Goal: Information Seeking & Learning: Compare options

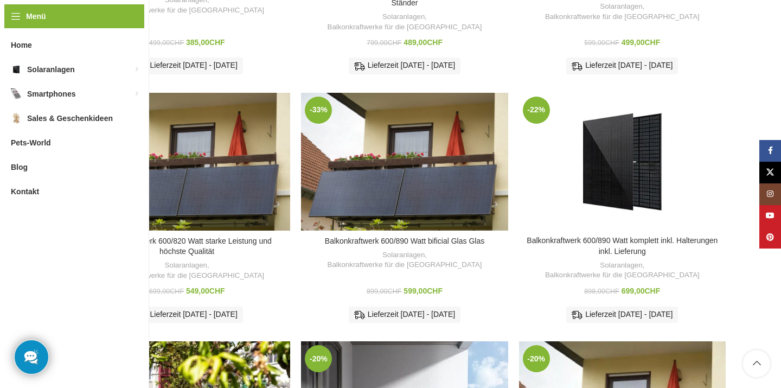
scroll to position [364, 0]
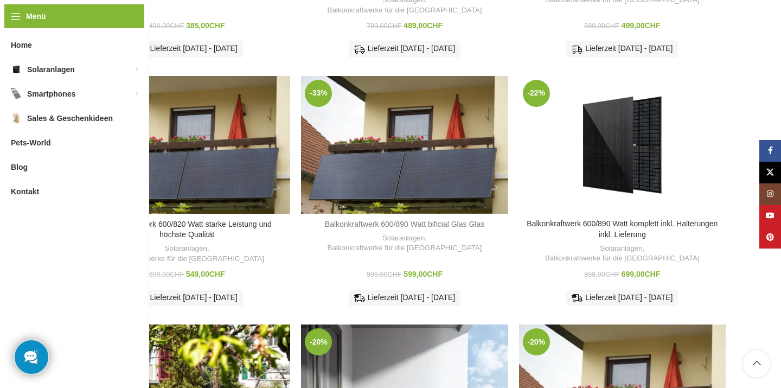
click at [412, 224] on link "Balkonkraftwerk 600/890 Watt bificial Glas Glas" at bounding box center [404, 224] width 159 height 9
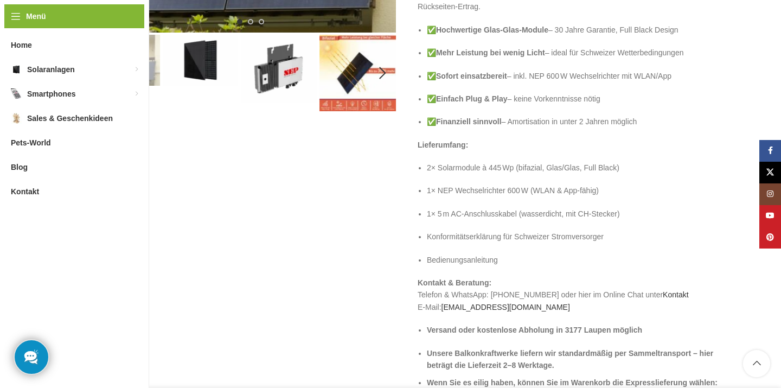
scroll to position [347, 0]
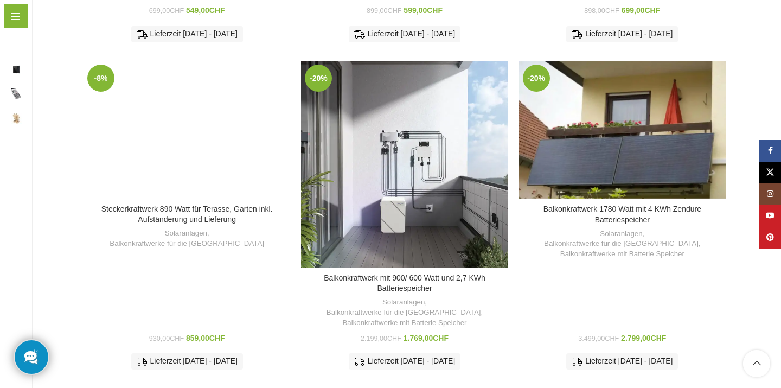
scroll to position [628, 0]
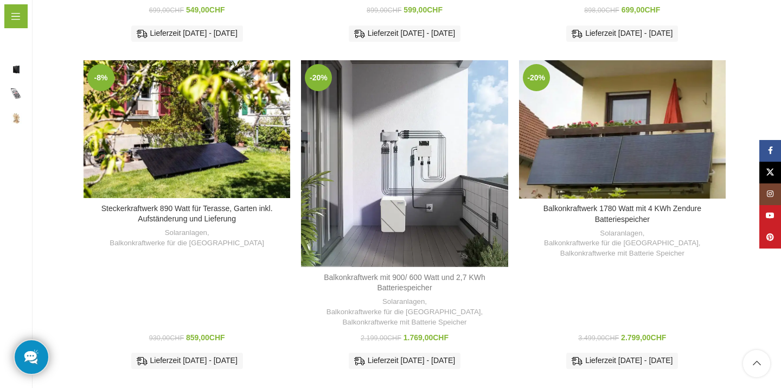
click at [424, 273] on link "Balkonkraftwerk mit 900/ 600 Watt und 2,7 KWh Batteriespeicher" at bounding box center [405, 283] width 162 height 20
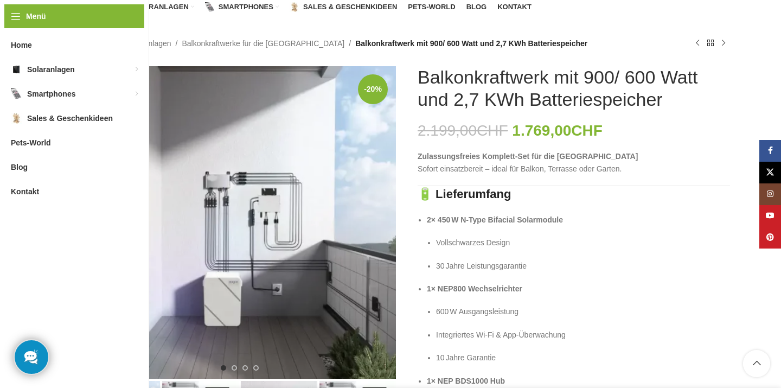
scroll to position [84, 0]
